Goal: Information Seeking & Learning: Learn about a topic

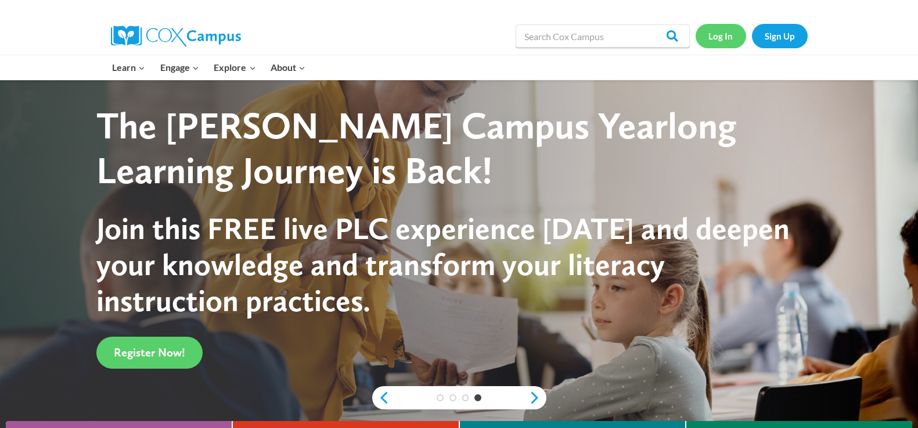
click at [719, 42] on link "Log In" at bounding box center [721, 36] width 51 height 24
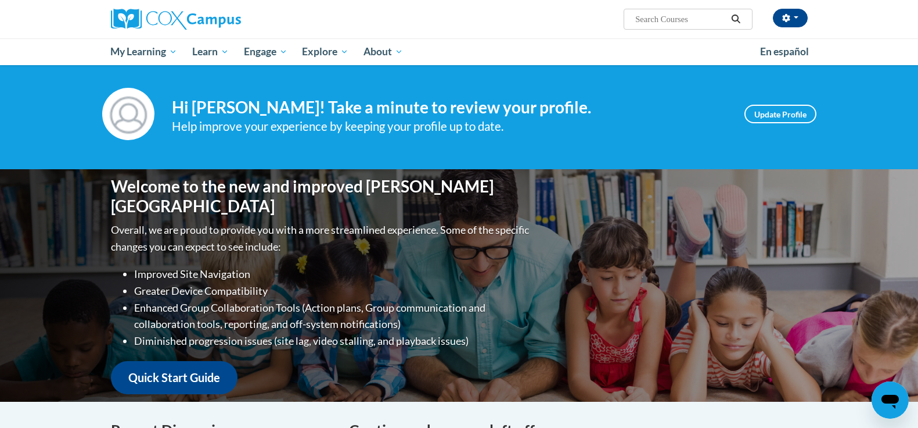
scroll to position [174, 0]
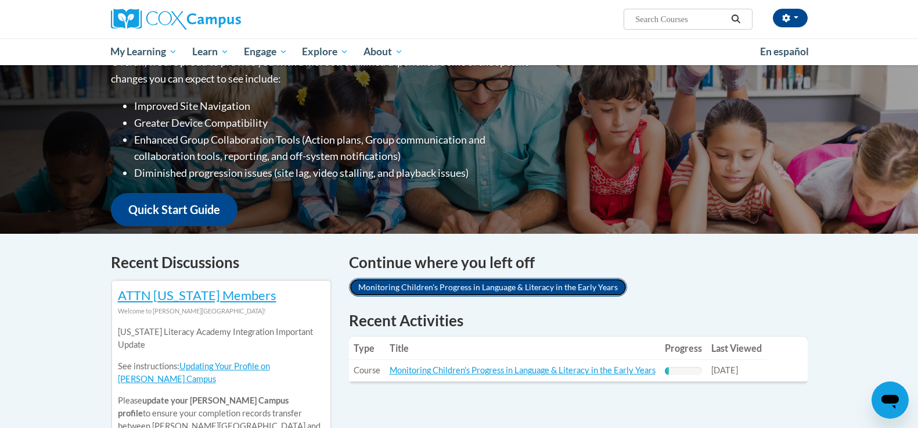
click at [462, 289] on link "Monitoring Children's Progress in Language & Literacy in the Early Years" at bounding box center [488, 287] width 278 height 19
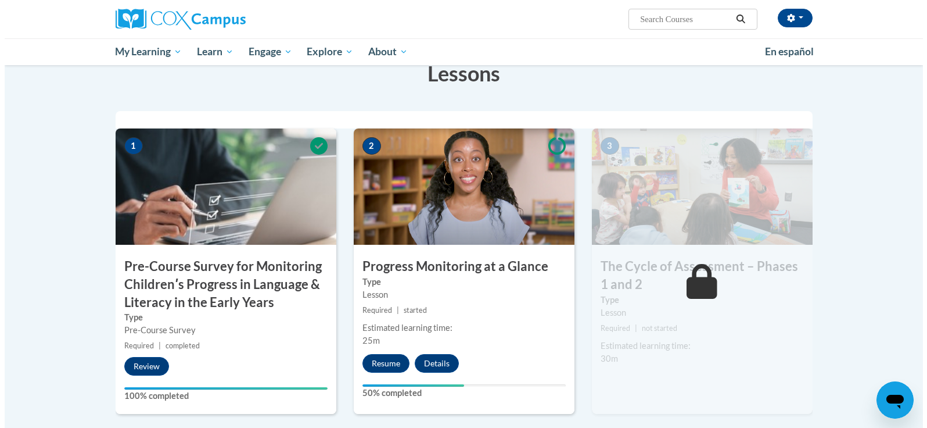
scroll to position [232, 0]
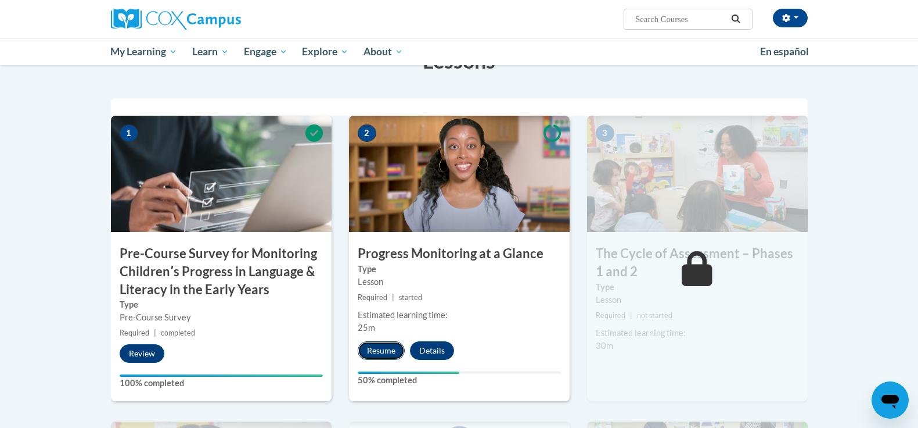
click at [381, 350] on button "Resume" at bounding box center [381, 350] width 47 height 19
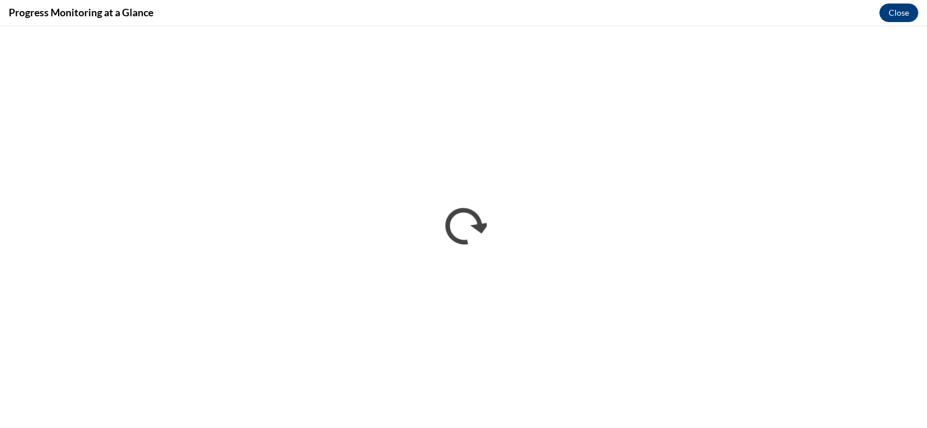
scroll to position [0, 0]
